Goal: Find specific page/section: Find specific page/section

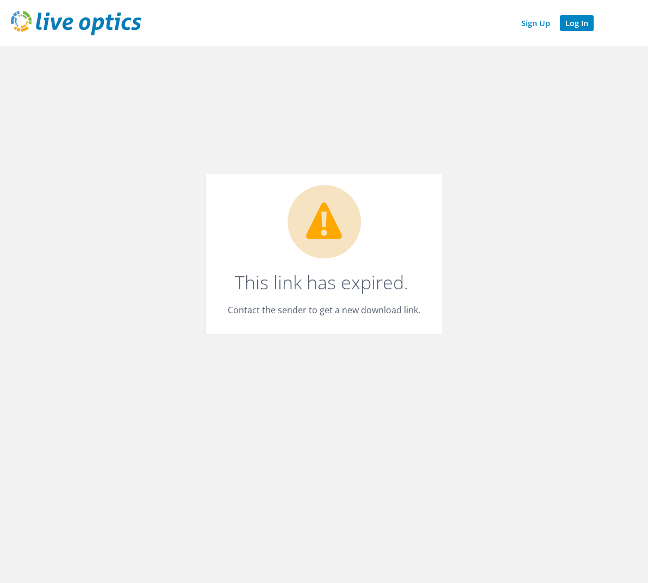
click at [583, 23] on link "Log In" at bounding box center [577, 23] width 34 height 16
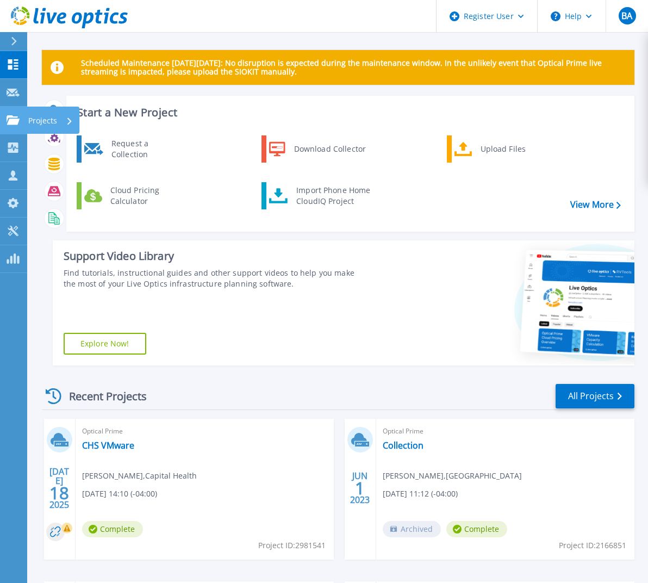
click at [48, 117] on p "Projects" at bounding box center [42, 121] width 29 height 28
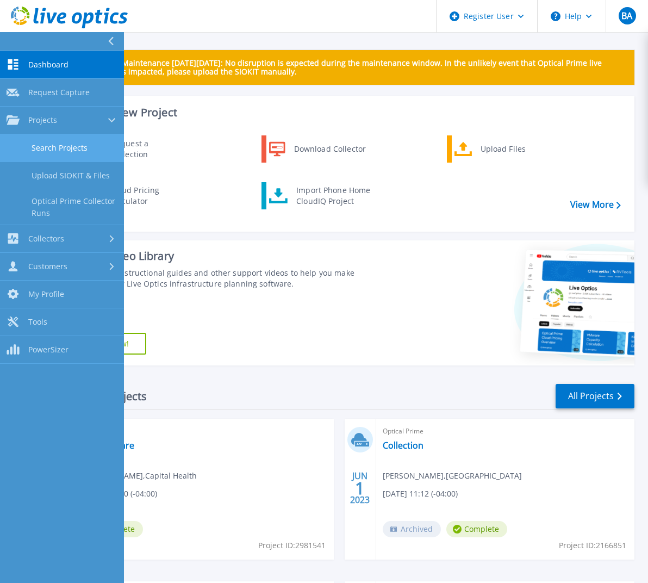
click at [56, 142] on link "Search Projects" at bounding box center [62, 148] width 124 height 28
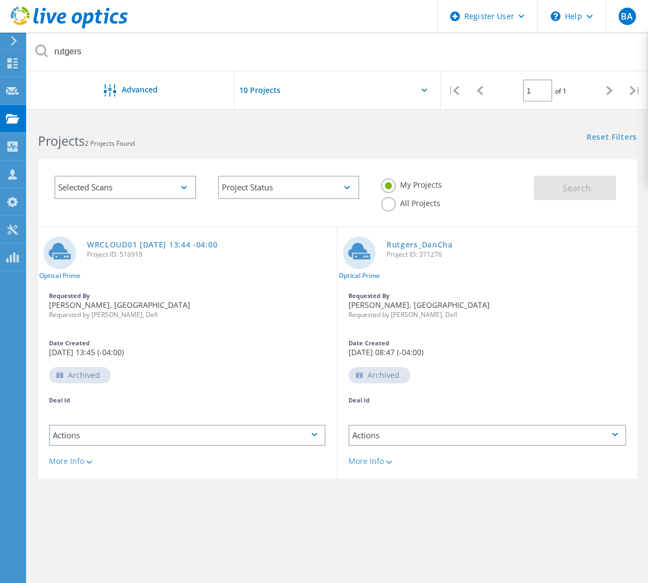
click at [441, 197] on label "All Projects" at bounding box center [410, 202] width 59 height 10
click at [0, 0] on input "All Projects" at bounding box center [0, 0] width 0 height 0
click at [556, 185] on button "Search" at bounding box center [575, 188] width 82 height 24
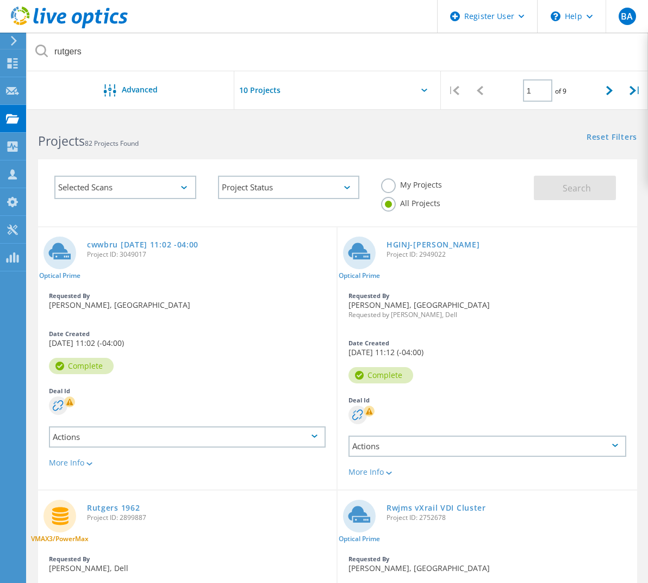
click at [326, 426] on div "Actions" at bounding box center [187, 436] width 277 height 21
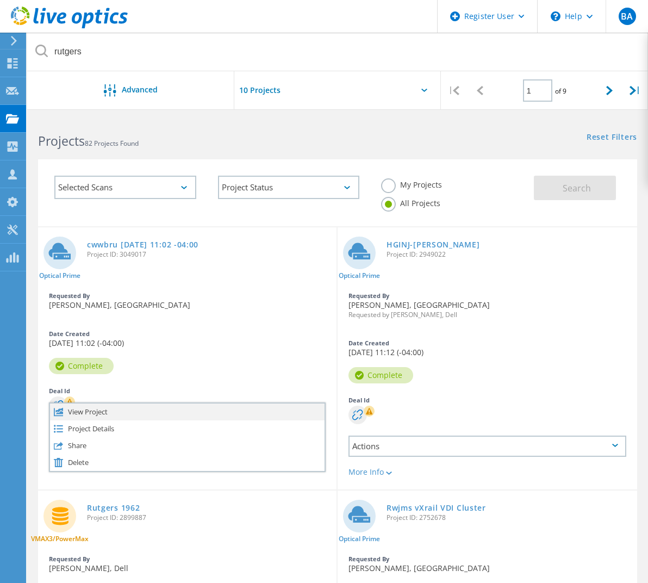
click at [325, 404] on div "View Project" at bounding box center [187, 412] width 275 height 17
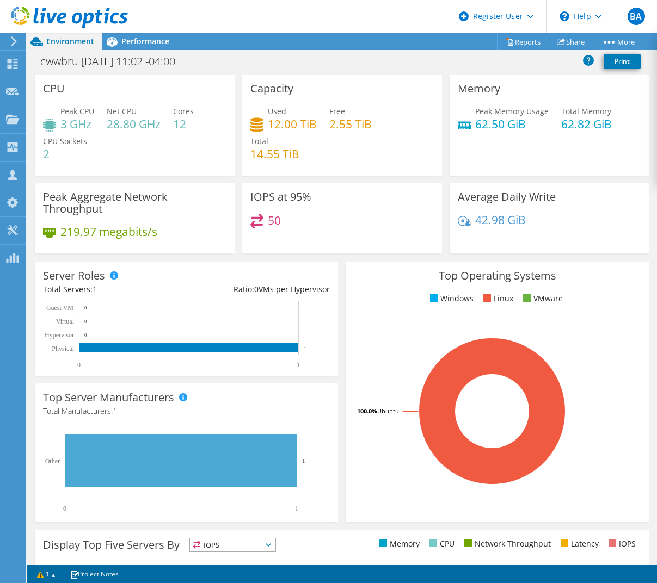
click at [344, 255] on div "IOPS at 95% 50" at bounding box center [341, 222] width 207 height 78
click at [149, 37] on span "Performance" at bounding box center [145, 41] width 48 height 10
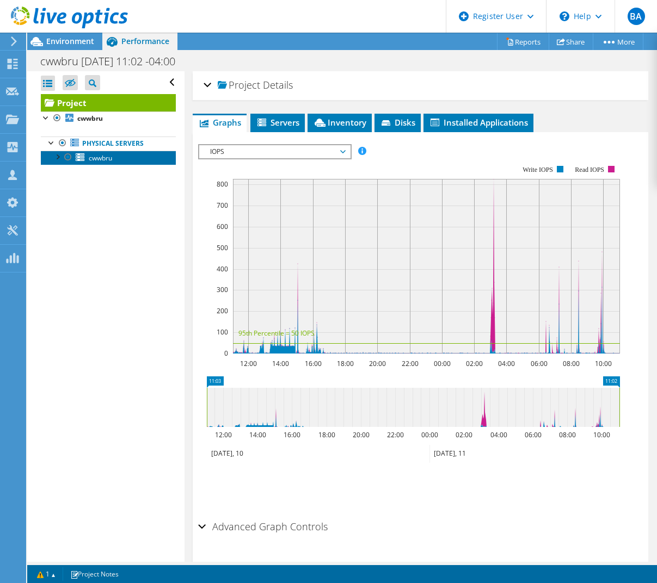
click at [100, 162] on span "cwwbru" at bounding box center [100, 157] width 23 height 9
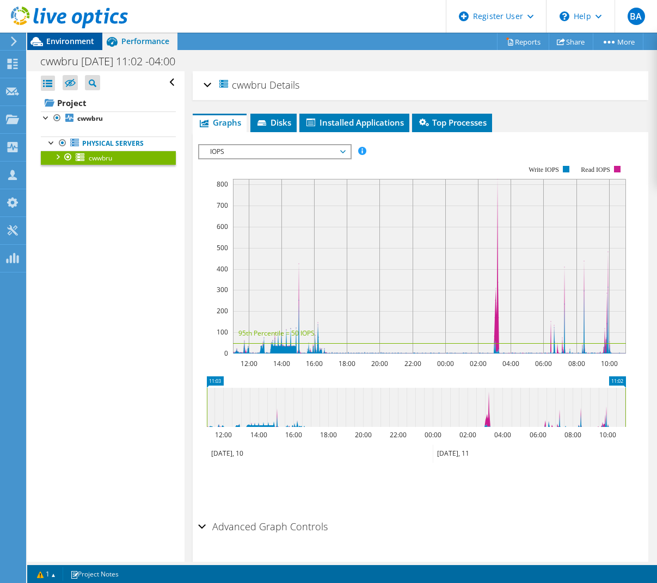
click at [78, 43] on span "Environment" at bounding box center [70, 41] width 48 height 10
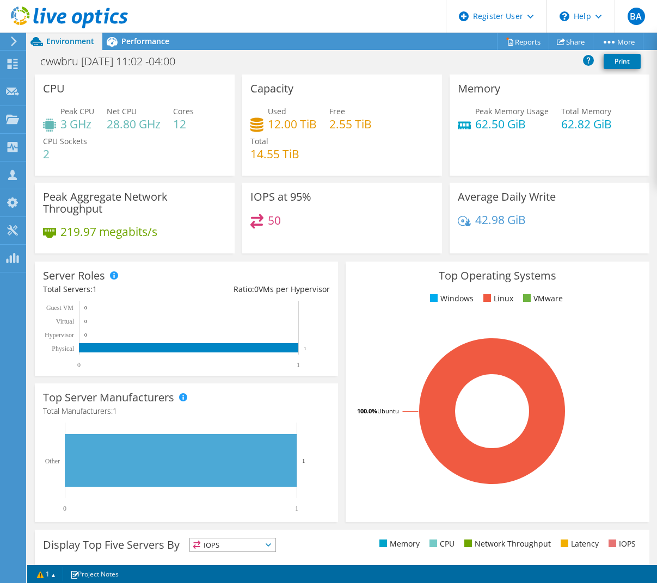
drag, startPoint x: 9, startPoint y: 333, endPoint x: 54, endPoint y: 189, distance: 150.5
